Goal: Information Seeking & Learning: Learn about a topic

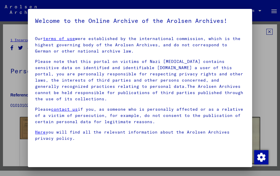
click at [64, 111] on link "contact us" at bounding box center [64, 109] width 27 height 5
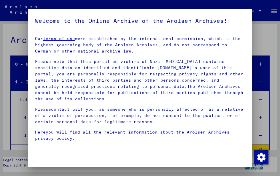
click at [63, 1] on div at bounding box center [140, 88] width 280 height 176
drag, startPoint x: 63, startPoint y: 0, endPoint x: 0, endPoint y: 0, distance: 63.6
click at [0, 0] on html "Search Browse archive Donate Newsletter Help Contact About Us Search Browse arc…" at bounding box center [140, 88] width 280 height 176
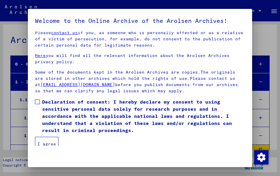
scroll to position [76, 0]
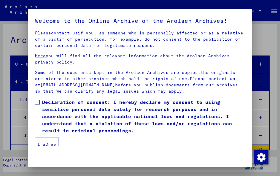
click at [73, 86] on link "[EMAIL_ADDRESS][DOMAIN_NAME]" at bounding box center [77, 84] width 75 height 5
click at [12, 86] on div at bounding box center [140, 88] width 280 height 176
click at [273, 12] on div at bounding box center [140, 88] width 280 height 176
click at [259, 11] on div at bounding box center [140, 88] width 280 height 176
click at [42, 103] on span "Declaration of consent: I hereby declare my consent to using sensitive personal…" at bounding box center [143, 117] width 203 height 36
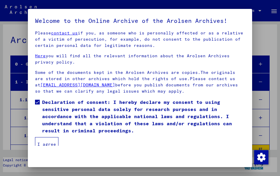
click at [46, 148] on button "I agree" at bounding box center [46, 144] width 23 height 14
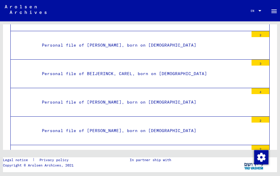
scroll to position [1570, 0]
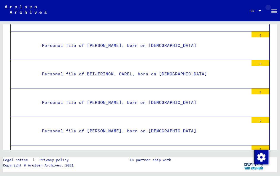
click at [272, 12] on mat-icon "menu" at bounding box center [274, 11] width 7 height 7
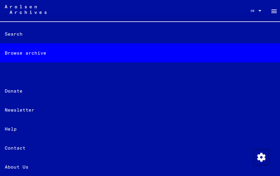
scroll to position [21, 0]
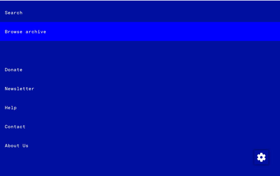
click at [23, 12] on div "Search" at bounding box center [140, 12] width 280 height 19
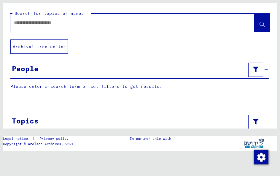
click at [37, 23] on input "text" at bounding box center [127, 23] width 227 height 6
type input "**********"
click at [263, 22] on icon at bounding box center [262, 24] width 5 height 5
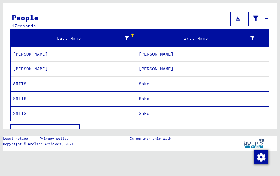
scroll to position [51, 0]
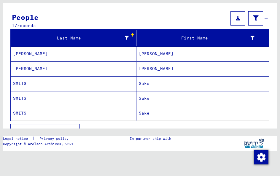
click at [161, 56] on mat-cell "[PERSON_NAME]" at bounding box center [203, 54] width 133 height 15
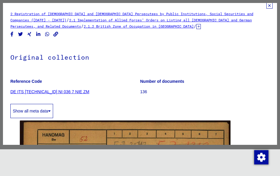
scroll to position [4, 0]
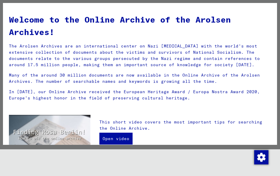
click at [152, 71] on div "Welcome to the Online Archive of the Arolsen Archives! The Arolsen Archives are…" at bounding box center [139, 57] width 271 height 98
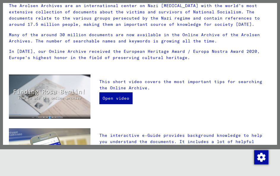
scroll to position [45, 0]
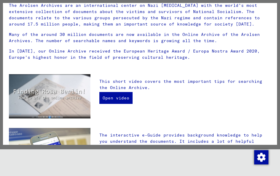
click at [264, 161] on img "button" at bounding box center [262, 157] width 14 height 14
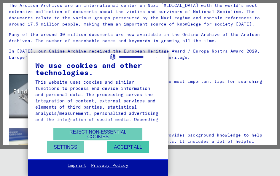
click at [149, 153] on button "Accept all" at bounding box center [128, 147] width 42 height 12
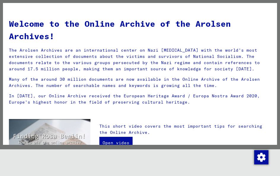
scroll to position [0, 0]
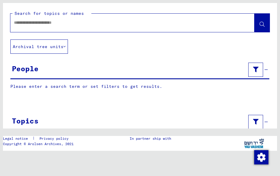
click at [64, 46] on button "Archival tree units" at bounding box center [39, 46] width 58 height 14
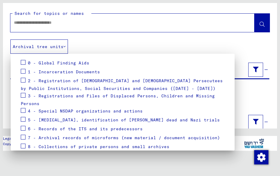
scroll to position [59, 0]
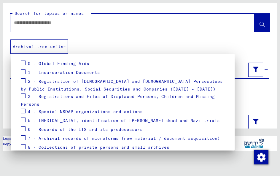
click at [75, 73] on span "1 - Incarceration Documents" at bounding box center [64, 72] width 72 height 5
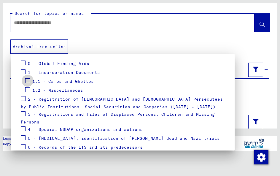
click at [28, 82] on span at bounding box center [27, 80] width 5 height 5
click at [51, 83] on span "1.1 - Camps and Ghettos" at bounding box center [62, 81] width 61 height 5
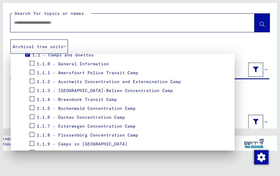
scroll to position [86, 0]
click at [31, 91] on span at bounding box center [32, 89] width 5 height 5
click at [34, 109] on span at bounding box center [32, 107] width 5 height 5
click at [32, 118] on span at bounding box center [32, 116] width 5 height 5
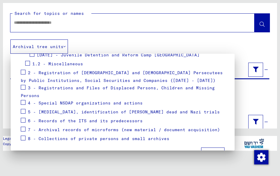
scroll to position [669, 0]
click at [219, 151] on span "Apply" at bounding box center [212, 153] width 13 height 5
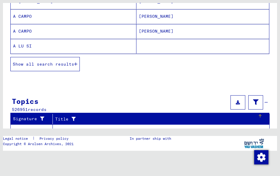
scroll to position [115, 0]
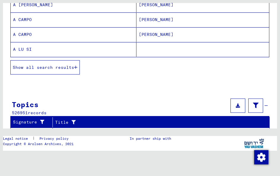
click at [72, 67] on span "Show all search results" at bounding box center [43, 67] width 61 height 5
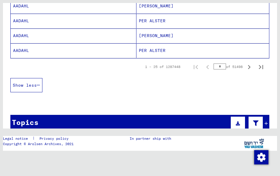
scroll to position [389, 0]
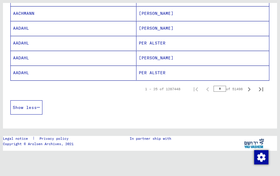
click at [250, 90] on icon "Next page" at bounding box center [249, 89] width 3 height 4
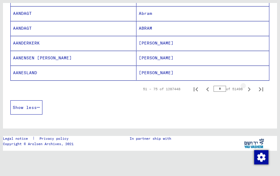
click at [250, 90] on icon "Next page" at bounding box center [249, 89] width 3 height 4
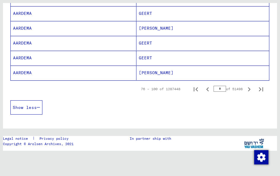
click at [250, 90] on icon "Next page" at bounding box center [249, 89] width 3 height 4
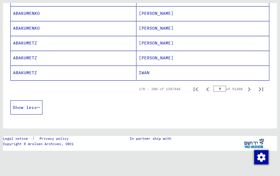
click at [250, 90] on icon "Next page" at bounding box center [249, 89] width 3 height 4
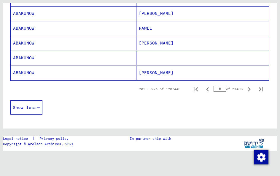
click at [250, 90] on icon "Next page" at bounding box center [249, 89] width 3 height 4
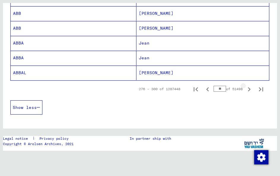
click at [250, 90] on icon "Next page" at bounding box center [249, 89] width 3 height 4
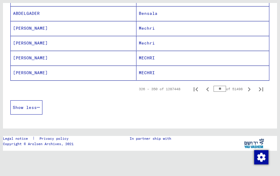
click at [250, 90] on icon "Next page" at bounding box center [249, 89] width 3 height 4
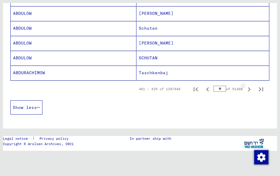
click at [250, 90] on icon "Next page" at bounding box center [249, 89] width 3 height 4
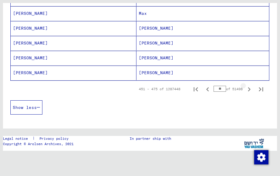
click at [250, 90] on icon "Next page" at bounding box center [249, 89] width 3 height 4
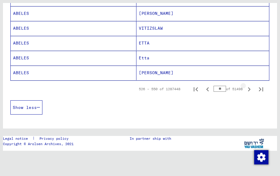
click at [250, 90] on icon "Next page" at bounding box center [249, 89] width 3 height 4
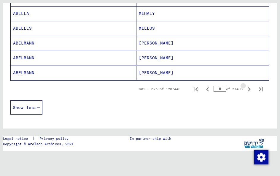
click at [250, 90] on icon "Next page" at bounding box center [249, 89] width 3 height 4
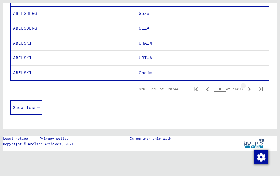
click at [250, 90] on icon "Next page" at bounding box center [249, 89] width 3 height 4
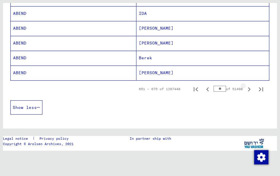
click at [250, 90] on icon "Next page" at bounding box center [249, 89] width 3 height 4
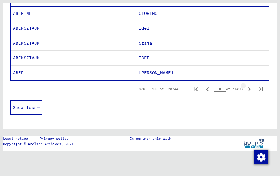
click at [250, 90] on icon "Next page" at bounding box center [249, 89] width 3 height 4
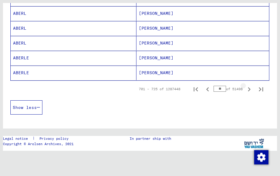
click at [250, 90] on icon "Next page" at bounding box center [249, 89] width 3 height 4
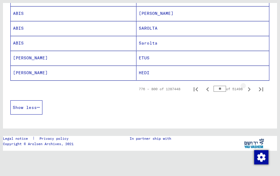
click at [250, 90] on icon "Next page" at bounding box center [249, 89] width 3 height 4
type input "**"
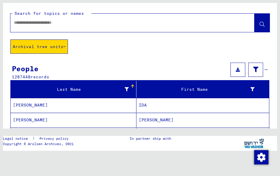
scroll to position [0, 0]
click at [52, 26] on div at bounding box center [125, 22] width 230 height 13
click at [92, 15] on div at bounding box center [132, 23] width 244 height 18
click at [69, 13] on mat-label "Search for topics or names" at bounding box center [49, 13] width 69 height 5
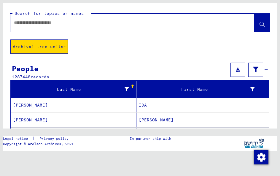
click at [92, 22] on input "text" at bounding box center [127, 23] width 227 height 6
type input "**********"
click at [261, 26] on icon at bounding box center [262, 24] width 5 height 5
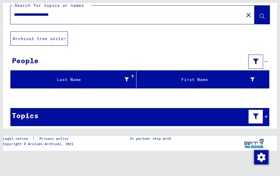
scroll to position [8, 0]
click at [65, 81] on div "Last Name" at bounding box center [71, 80] width 116 height 6
click at [242, 81] on div "First Name" at bounding box center [197, 80] width 116 height 6
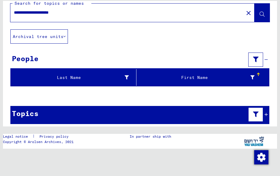
click at [66, 37] on icon at bounding box center [65, 36] width 2 height 4
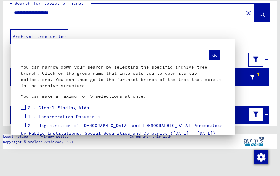
click at [96, 33] on div at bounding box center [140, 88] width 280 height 176
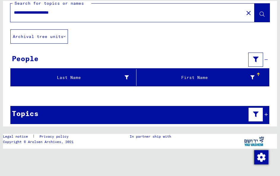
click at [188, 76] on div "First Name" at bounding box center [197, 78] width 116 height 6
click at [126, 76] on icon at bounding box center [127, 77] width 4 height 4
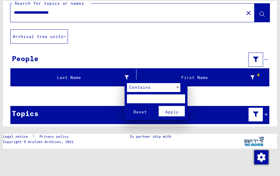
click at [253, 77] on div at bounding box center [140, 88] width 280 height 176
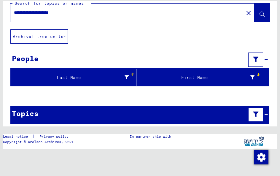
click at [253, 77] on icon at bounding box center [253, 77] width 4 height 4
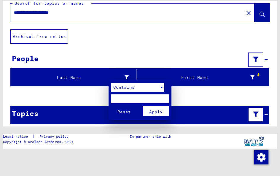
click at [162, 86] on div at bounding box center [161, 87] width 5 height 9
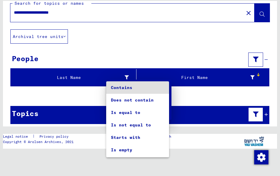
scroll to position [0, 0]
click at [161, 62] on div at bounding box center [140, 88] width 280 height 176
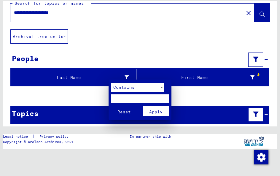
click at [263, 14] on div at bounding box center [140, 88] width 280 height 176
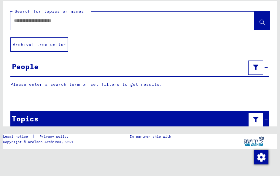
click at [111, 86] on p "Please enter a search term or set filters to get results." at bounding box center [139, 84] width 259 height 6
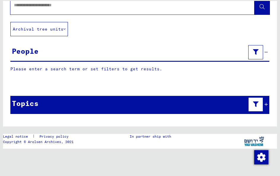
scroll to position [15, 0]
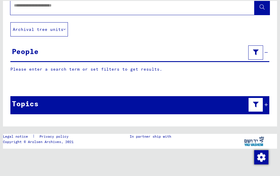
click at [26, 109] on div "Topics" at bounding box center [25, 103] width 27 height 11
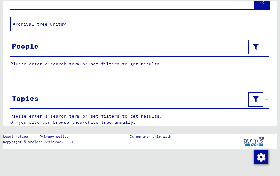
scroll to position [20, 0]
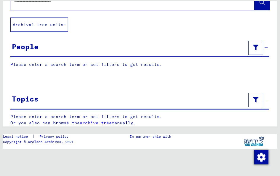
click at [94, 123] on link "archive tree" at bounding box center [96, 122] width 32 height 5
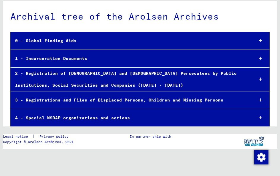
click at [73, 58] on div "1 - Incarceration Documents" at bounding box center [130, 59] width 239 height 12
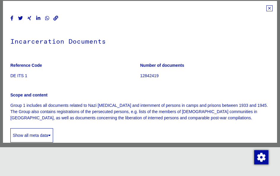
click at [43, 96] on b "Scope and content" at bounding box center [28, 95] width 37 height 5
click at [148, 77] on p "12842419" at bounding box center [205, 76] width 130 height 6
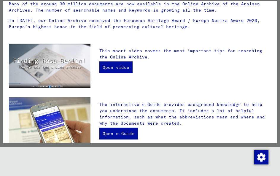
scroll to position [74, 0]
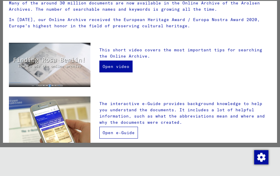
click at [111, 136] on link "Open e-Guide" at bounding box center [118, 133] width 39 height 12
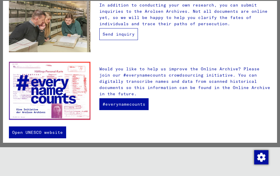
scroll to position [237, 0]
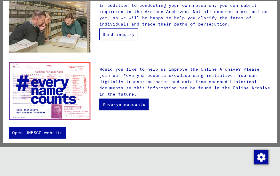
click at [117, 36] on link "Send inquiry" at bounding box center [118, 35] width 39 height 12
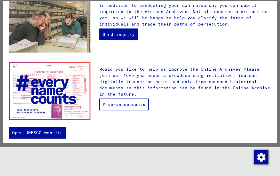
click at [118, 99] on link "#everynamecounts" at bounding box center [123, 105] width 49 height 12
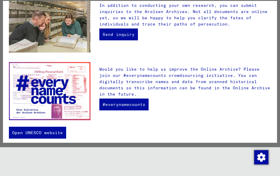
click at [64, 86] on img at bounding box center [50, 91] width 82 height 58
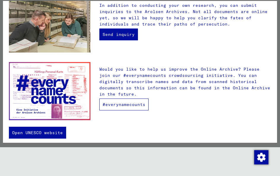
click at [110, 99] on link "#everynamecounts" at bounding box center [123, 105] width 49 height 12
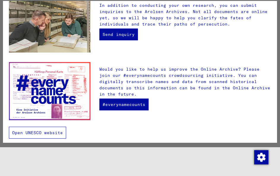
click at [29, 132] on link "Open UNESCO website" at bounding box center [37, 133] width 57 height 12
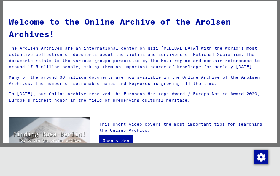
scroll to position [0, 0]
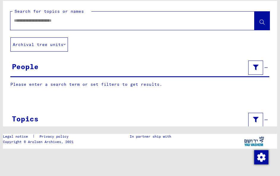
click at [61, 45] on button "Archival tree units" at bounding box center [39, 44] width 58 height 14
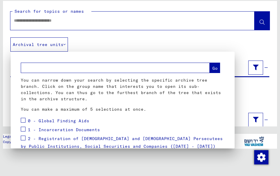
click at [55, 67] on input "text" at bounding box center [115, 68] width 189 height 10
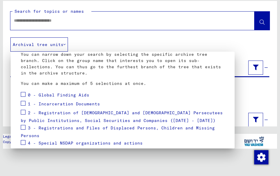
scroll to position [29, 0]
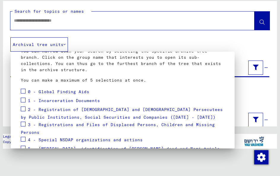
type input "**********"
click at [23, 102] on span at bounding box center [23, 100] width 5 height 5
click at [24, 111] on mat-checkbox at bounding box center [23, 109] width 5 height 9
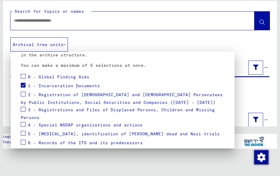
scroll to position [43, 0]
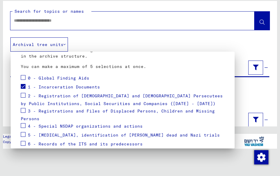
click at [23, 78] on span at bounding box center [23, 77] width 5 height 5
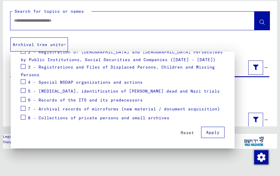
scroll to position [86, 0]
click at [24, 120] on span at bounding box center [23, 117] width 5 height 5
click at [214, 135] on span "Apply" at bounding box center [212, 132] width 13 height 5
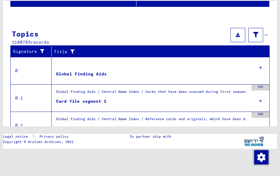
scroll to position [90, 0]
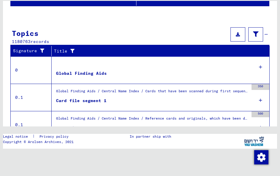
click at [261, 67] on icon at bounding box center [260, 67] width 3 height 21
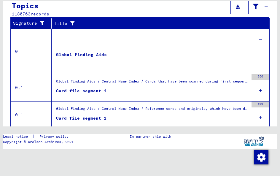
scroll to position [119, 0]
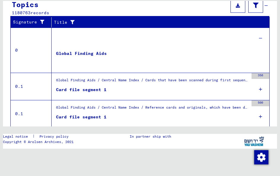
click at [263, 90] on div "350" at bounding box center [261, 86] width 18 height 27
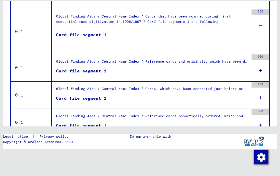
scroll to position [185, 0]
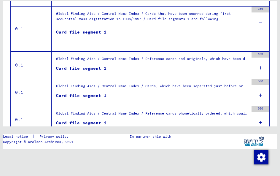
click at [261, 67] on icon at bounding box center [260, 68] width 3 height 21
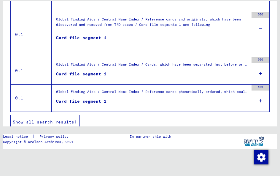
scroll to position [225, 0]
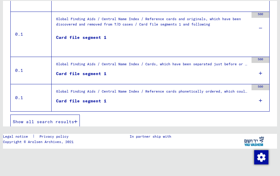
click at [262, 73] on icon at bounding box center [260, 73] width 3 height 21
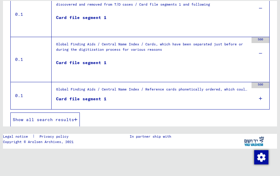
scroll to position [245, 0]
click at [262, 99] on icon at bounding box center [260, 98] width 3 height 21
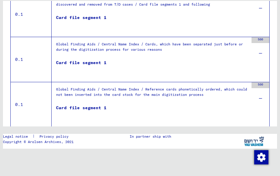
click at [174, 94] on div "Global Finding Aids / Central Name Index / Reference cards phonetically ordered…" at bounding box center [152, 97] width 193 height 21
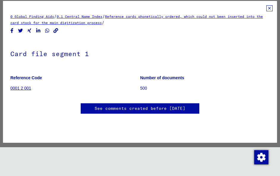
click at [105, 20] on div "0 Global Finding Aids / 0.1 Central Name Index / Reference cards phonetically o…" at bounding box center [140, 19] width 260 height 12
click at [105, 18] on span "/" at bounding box center [103, 16] width 3 height 5
click at [151, 17] on link "Reference cards phonetically ordered, which could not been inserted into the ca…" at bounding box center [136, 19] width 253 height 11
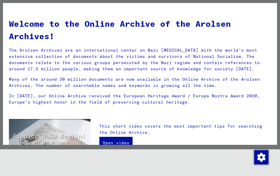
click at [86, 63] on p "The Arolsen Archives are an international center on Nazi [MEDICAL_DATA] with th…" at bounding box center [140, 59] width 263 height 25
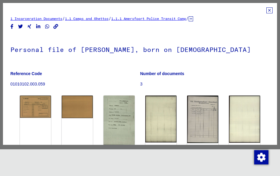
click at [147, 19] on link "1.1.1 Amersfoort Police Transit Camp" at bounding box center [148, 18] width 75 height 4
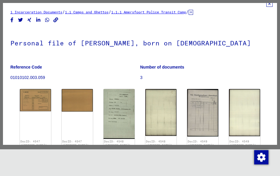
scroll to position [18, 0]
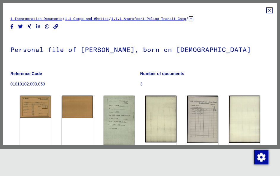
click at [48, 20] on link "1 Incarceration Documents" at bounding box center [36, 18] width 52 height 4
click at [97, 20] on link "1.1 Camps and Ghettos" at bounding box center [87, 18] width 44 height 4
click at [193, 18] on icon at bounding box center [191, 18] width 4 height 5
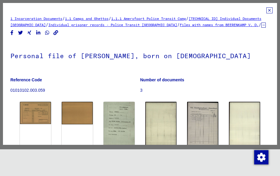
click at [180, 27] on link "Files with names from BEERENKAMP V. D." at bounding box center [219, 25] width 79 height 4
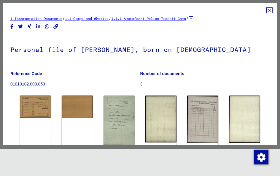
click at [270, 11] on icon at bounding box center [270, 10] width 6 height 6
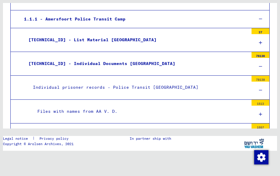
scroll to position [98, 0]
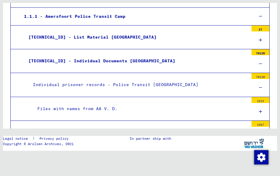
click at [126, 61] on div "[TECHNICAL_ID] - Individual Documents [GEOGRAPHIC_DATA]" at bounding box center [136, 61] width 225 height 12
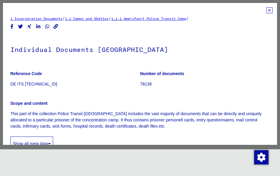
click at [270, 10] on icon at bounding box center [270, 10] width 6 height 6
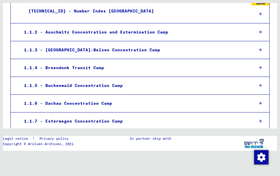
scroll to position [173, 0]
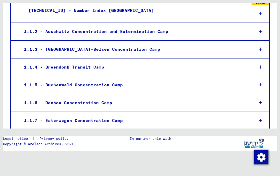
click at [155, 48] on div "1.1.3 - [GEOGRAPHIC_DATA]-Belsen Concentration Camp" at bounding box center [135, 50] width 230 height 12
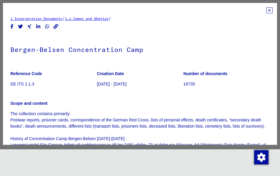
click at [108, 21] on link "1.1 Camps and Ghettos" at bounding box center [87, 18] width 44 height 4
click at [43, 20] on link "1 Incarceration Documents" at bounding box center [36, 18] width 52 height 4
click at [56, 26] on icon "Copy link" at bounding box center [56, 26] width 6 height 5
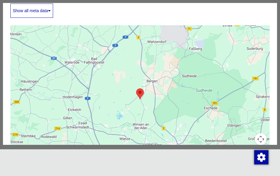
scroll to position [278, 0]
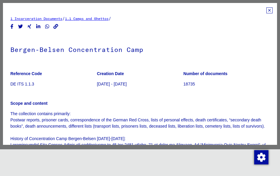
click at [38, 19] on link "1 Incarceration Documents" at bounding box center [36, 18] width 52 height 4
click at [271, 10] on icon at bounding box center [270, 10] width 6 height 6
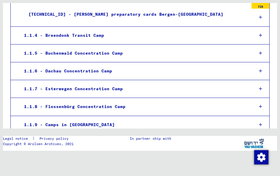
scroll to position [298, 0]
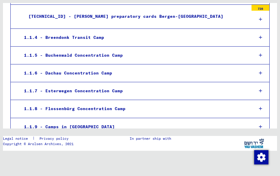
click at [97, 37] on div "1.1.4 - Breendonk Transit Camp" at bounding box center [135, 38] width 230 height 12
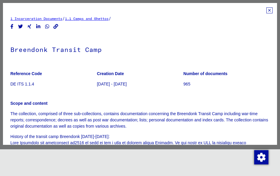
click at [94, 51] on h1 "Breendonk Transit Camp" at bounding box center [140, 49] width 260 height 26
